Goal: Information Seeking & Learning: Learn about a topic

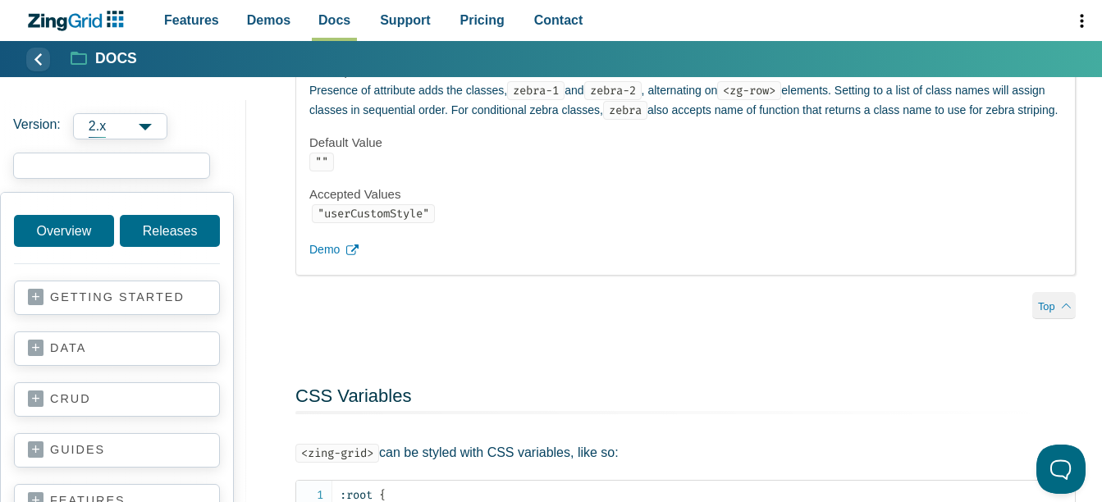
click at [121, 160] on input "search input" at bounding box center [111, 166] width 197 height 26
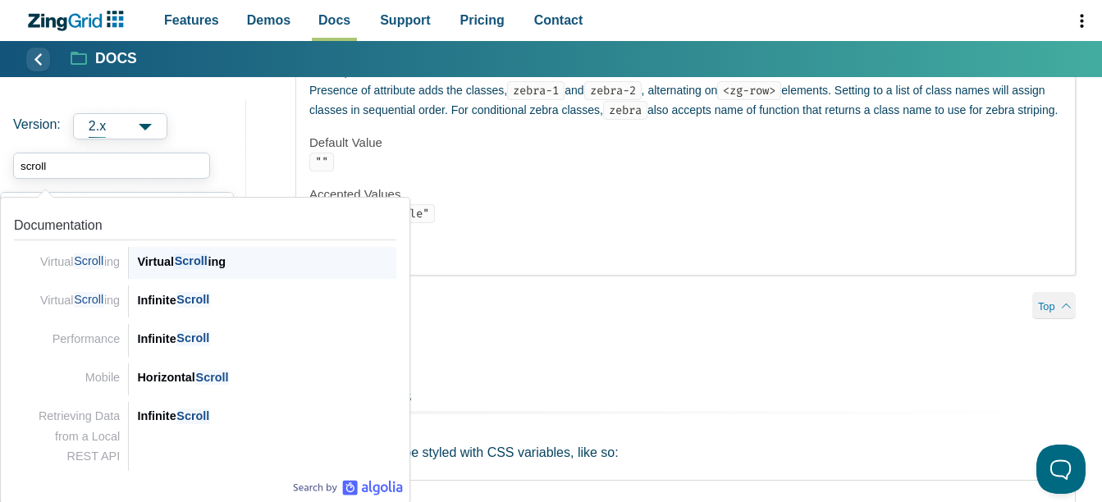
click at [162, 266] on div "Virtual Scroll ing" at bounding box center [266, 262] width 259 height 20
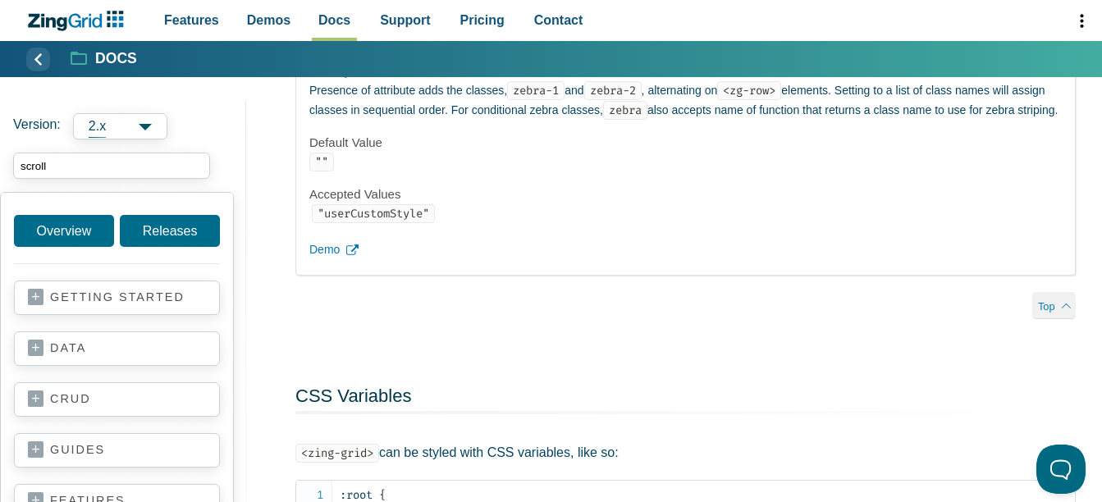
type input "scroll"
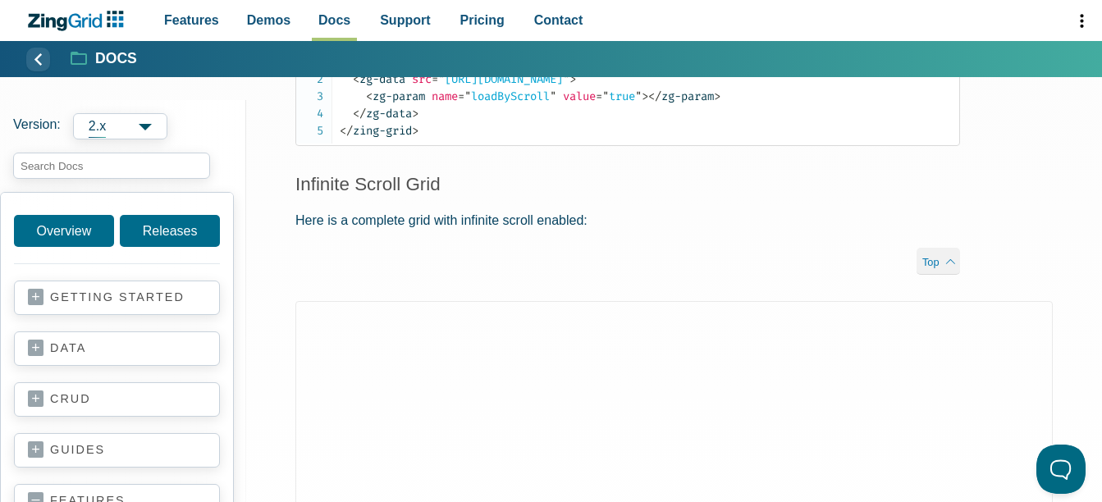
scroll to position [985, 0]
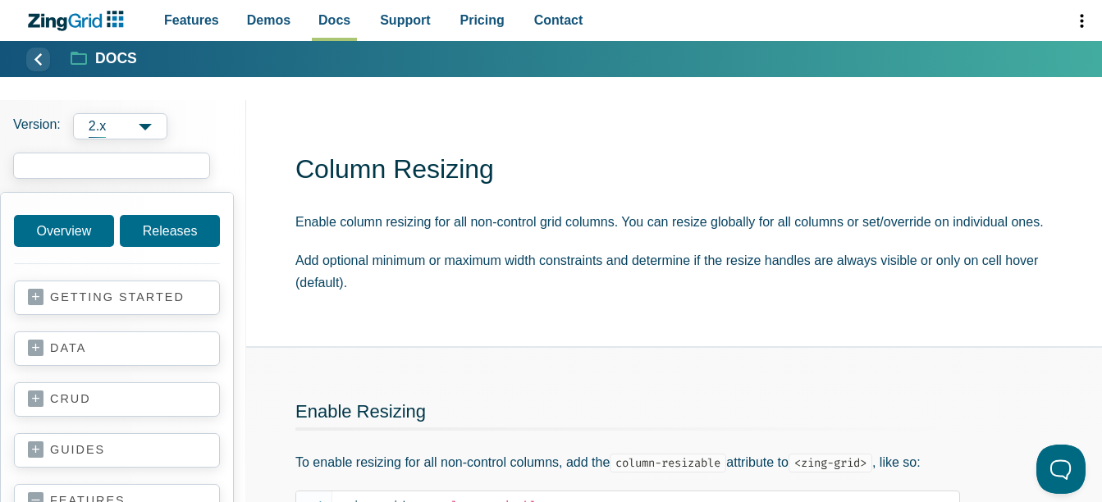
click at [98, 161] on input "search input" at bounding box center [111, 166] width 197 height 26
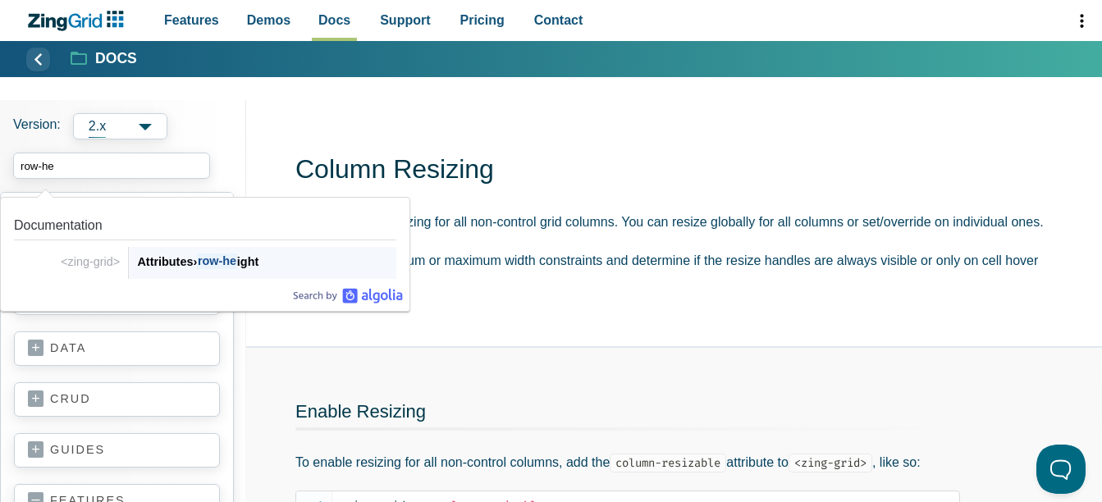
click at [262, 258] on div "Attributes › row-he ight" at bounding box center [266, 262] width 259 height 20
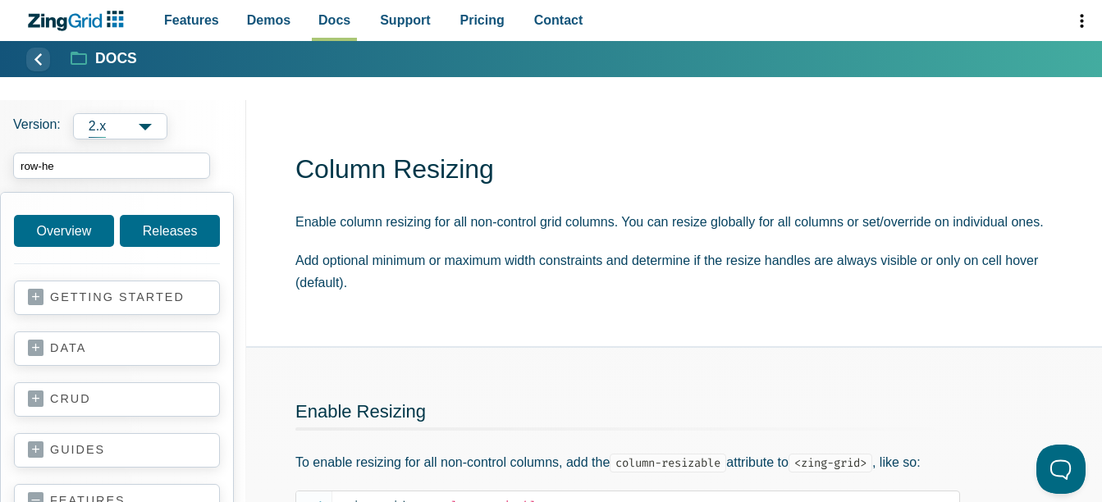
type input "row-he"
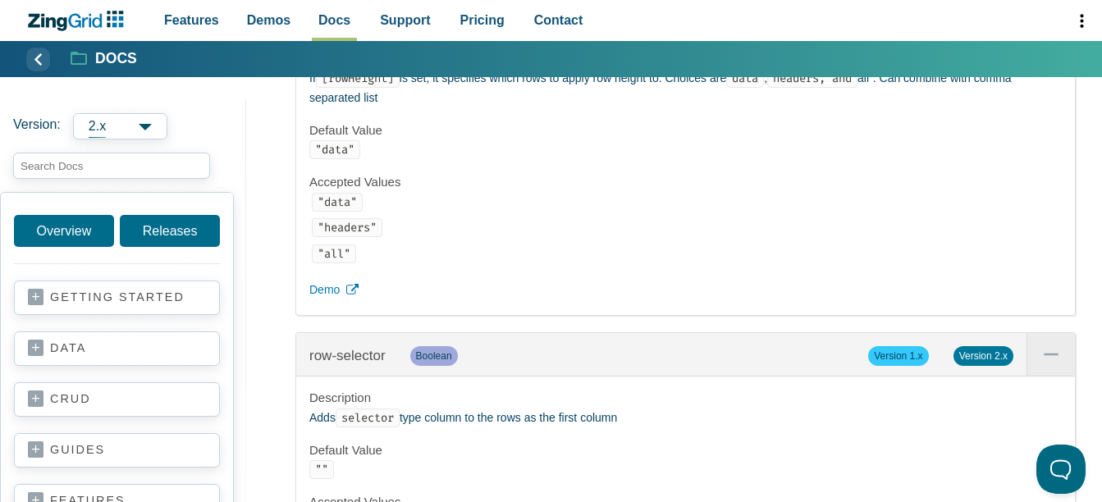
scroll to position [31236, 0]
